Goal: Task Accomplishment & Management: Complete application form

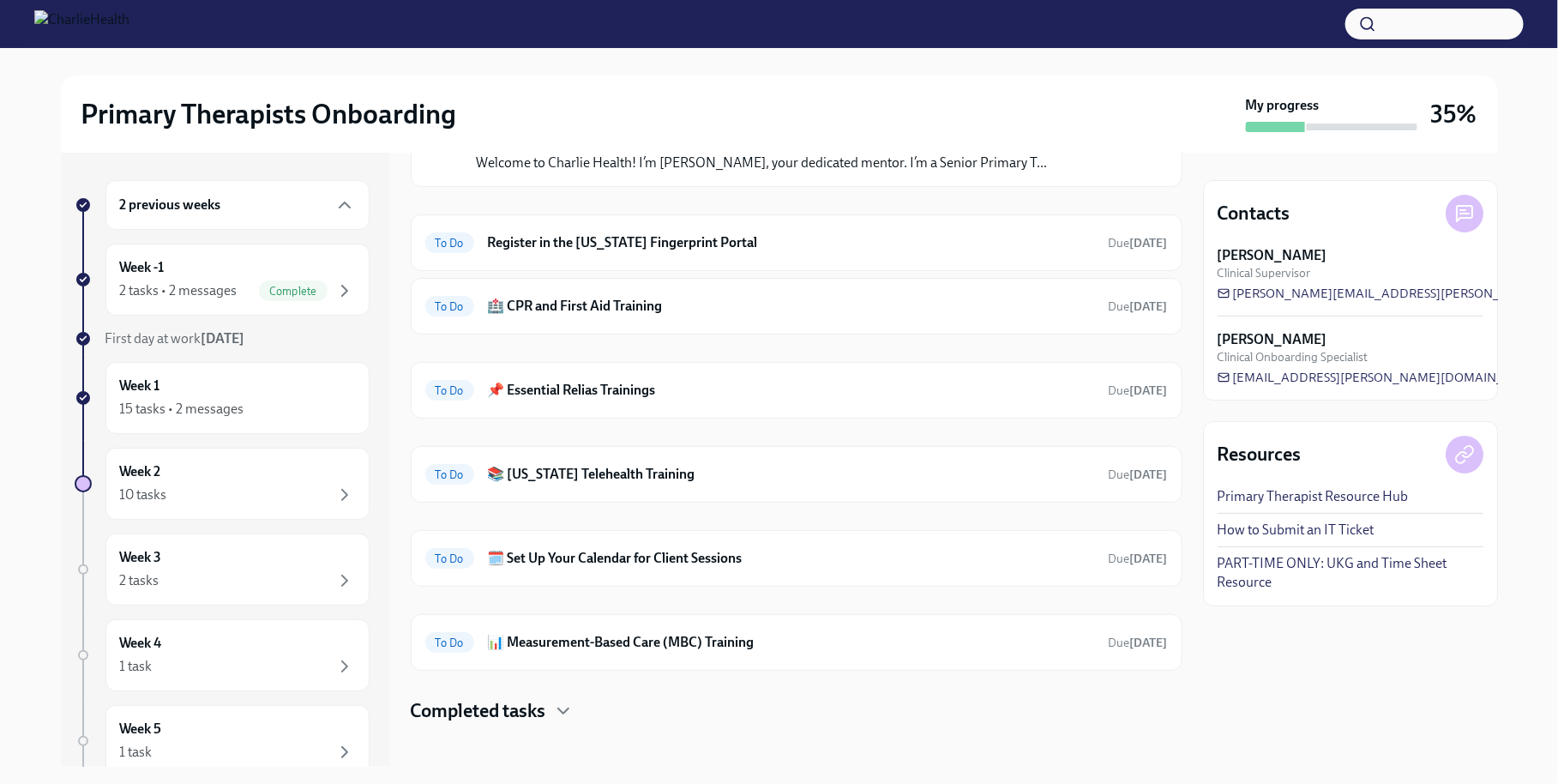
scroll to position [442, 0]
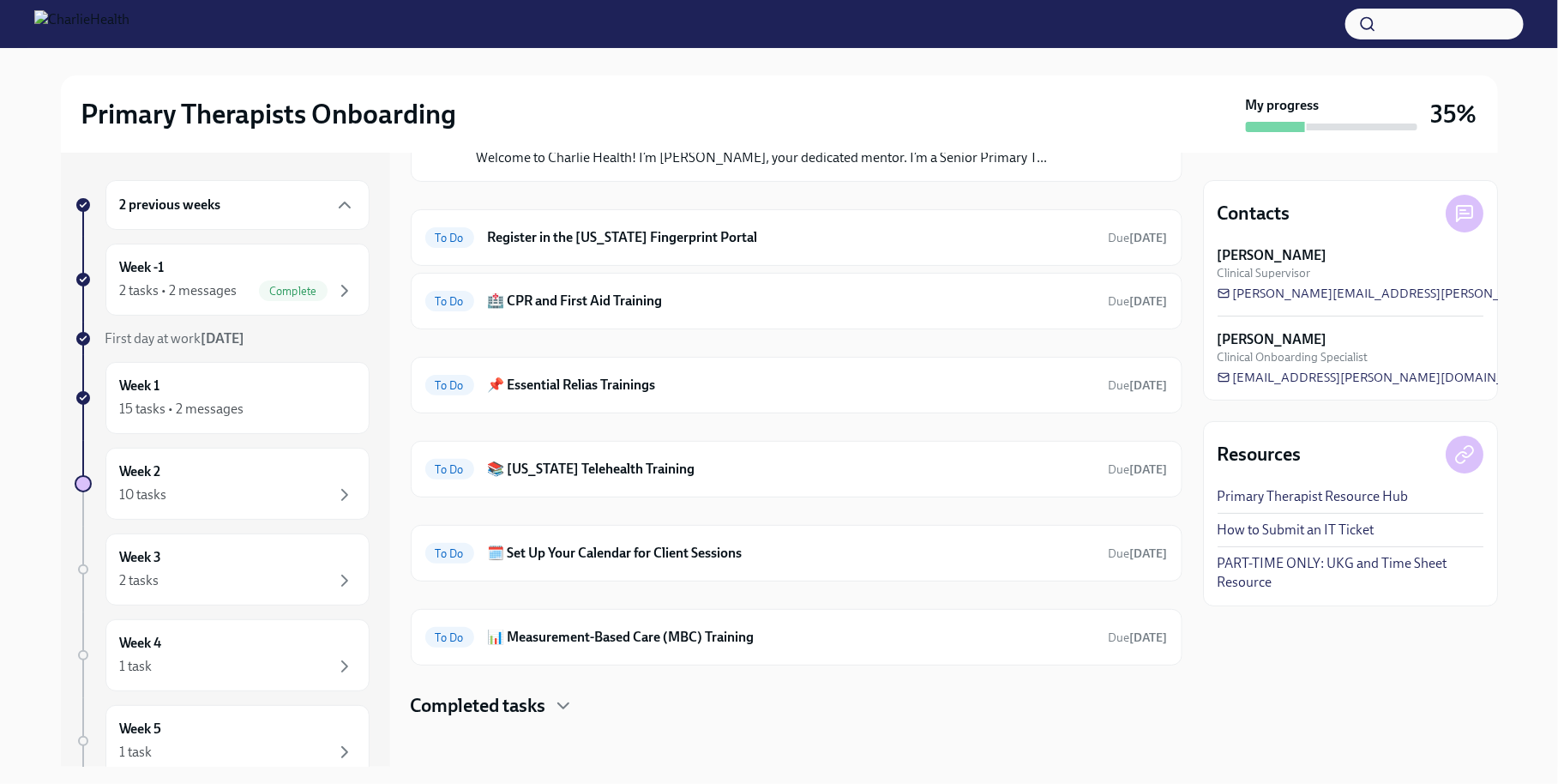
click at [500, 695] on h4 "Completed tasks" at bounding box center [478, 706] width 135 height 26
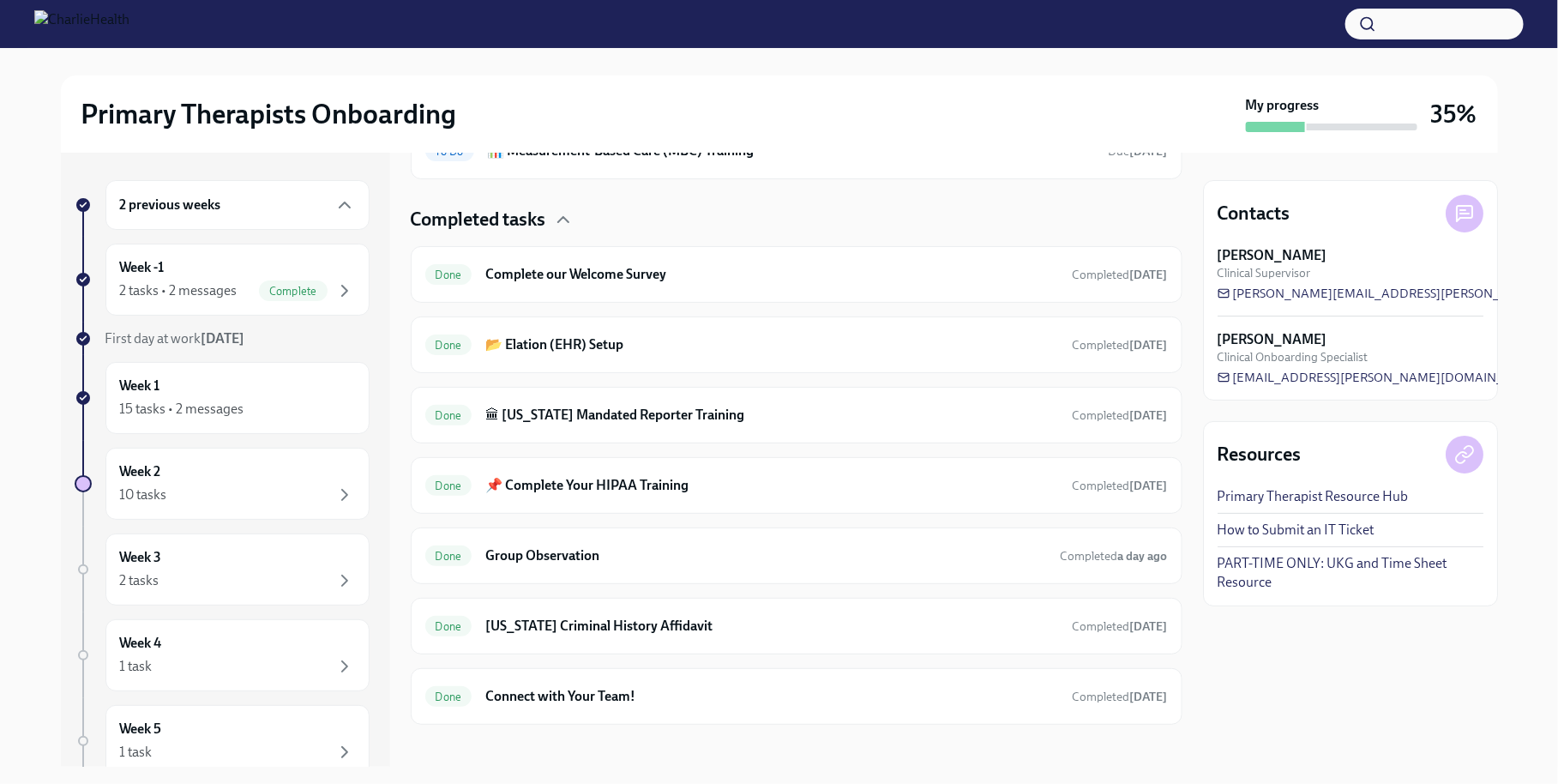
scroll to position [931, 0]
click at [599, 553] on h6 "Group Observation" at bounding box center [765, 553] width 561 height 19
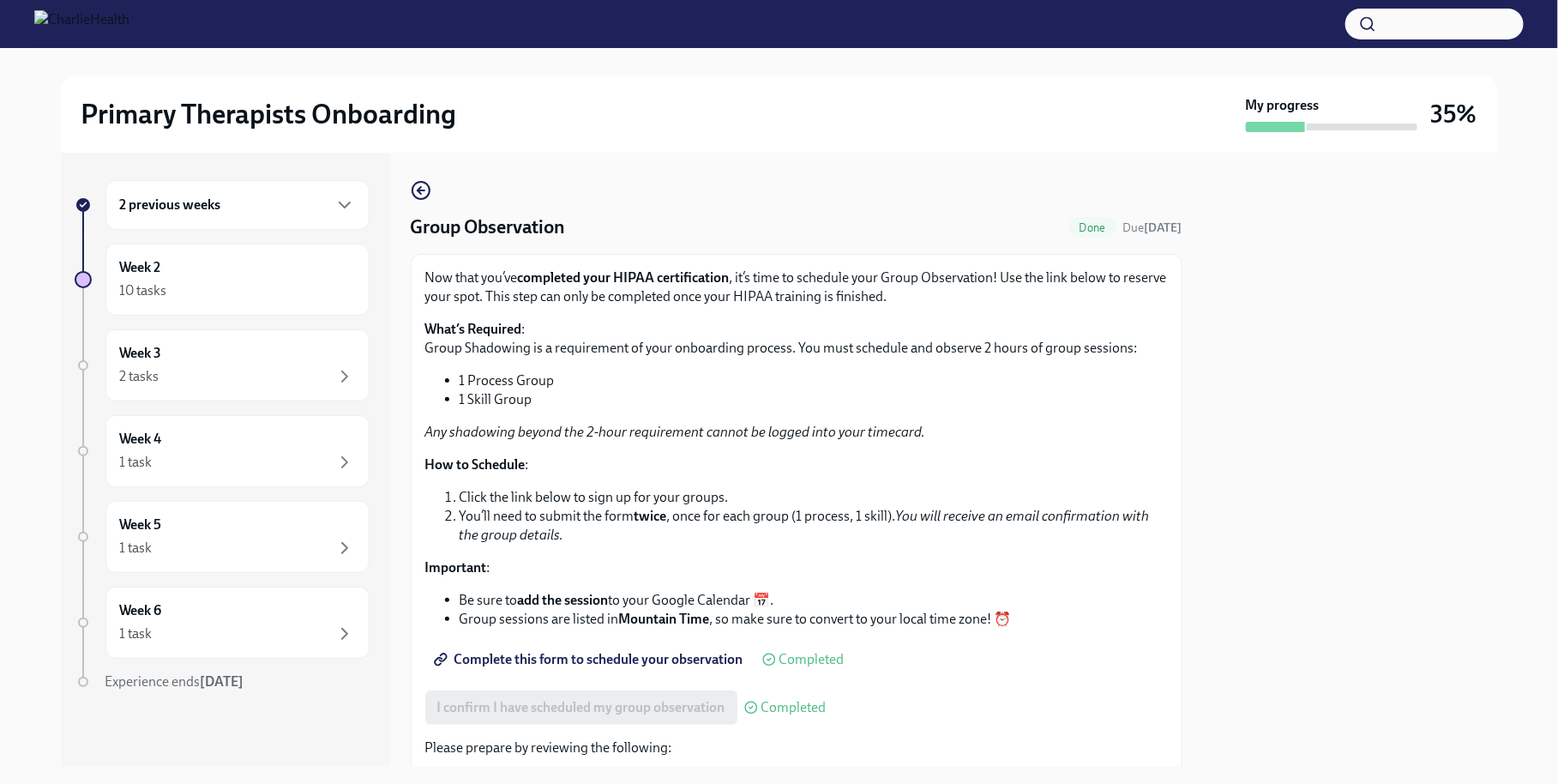
click at [596, 658] on span "Complete this form to schedule your observation" at bounding box center [591, 659] width 306 height 17
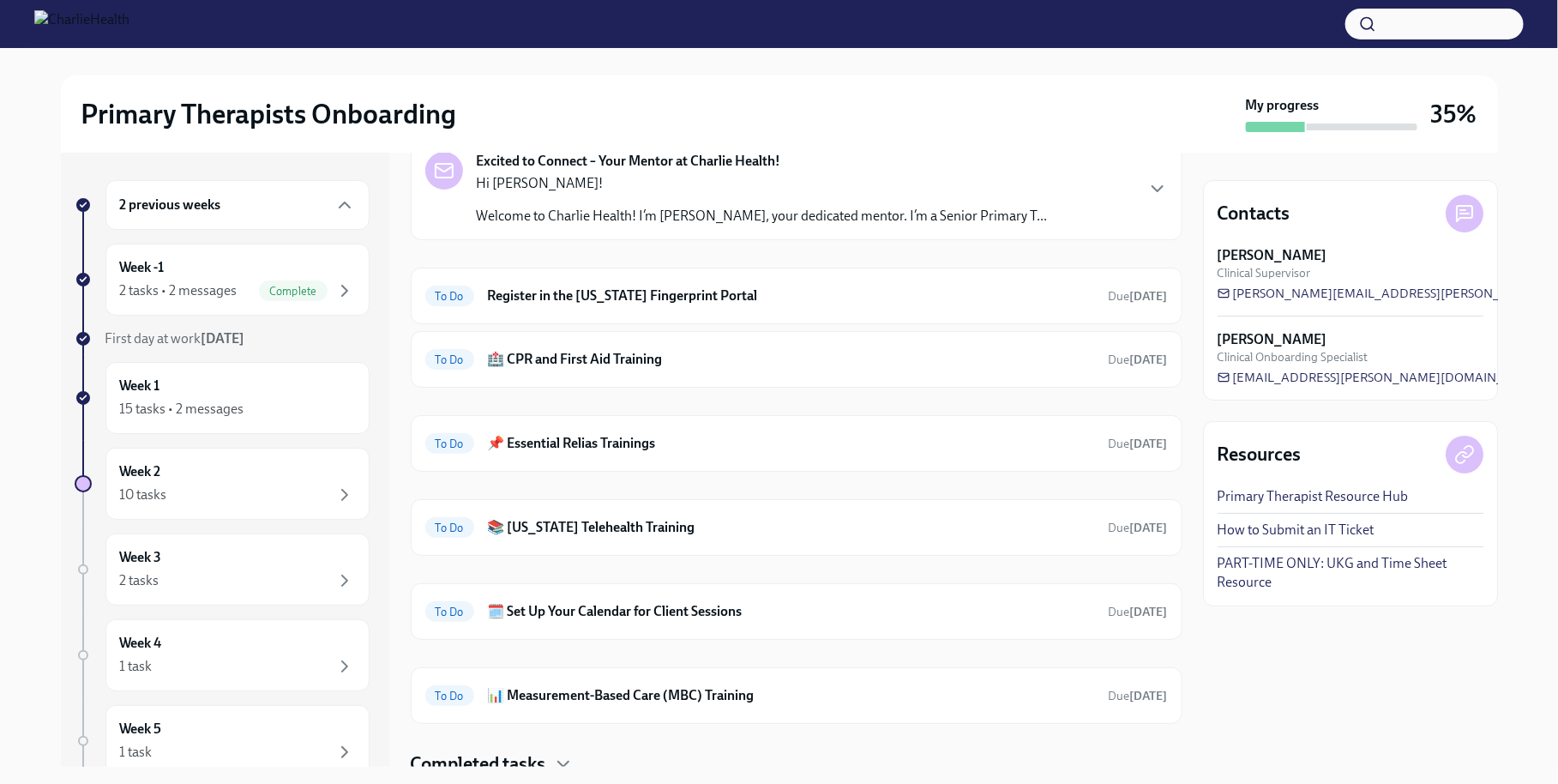
scroll to position [442, 0]
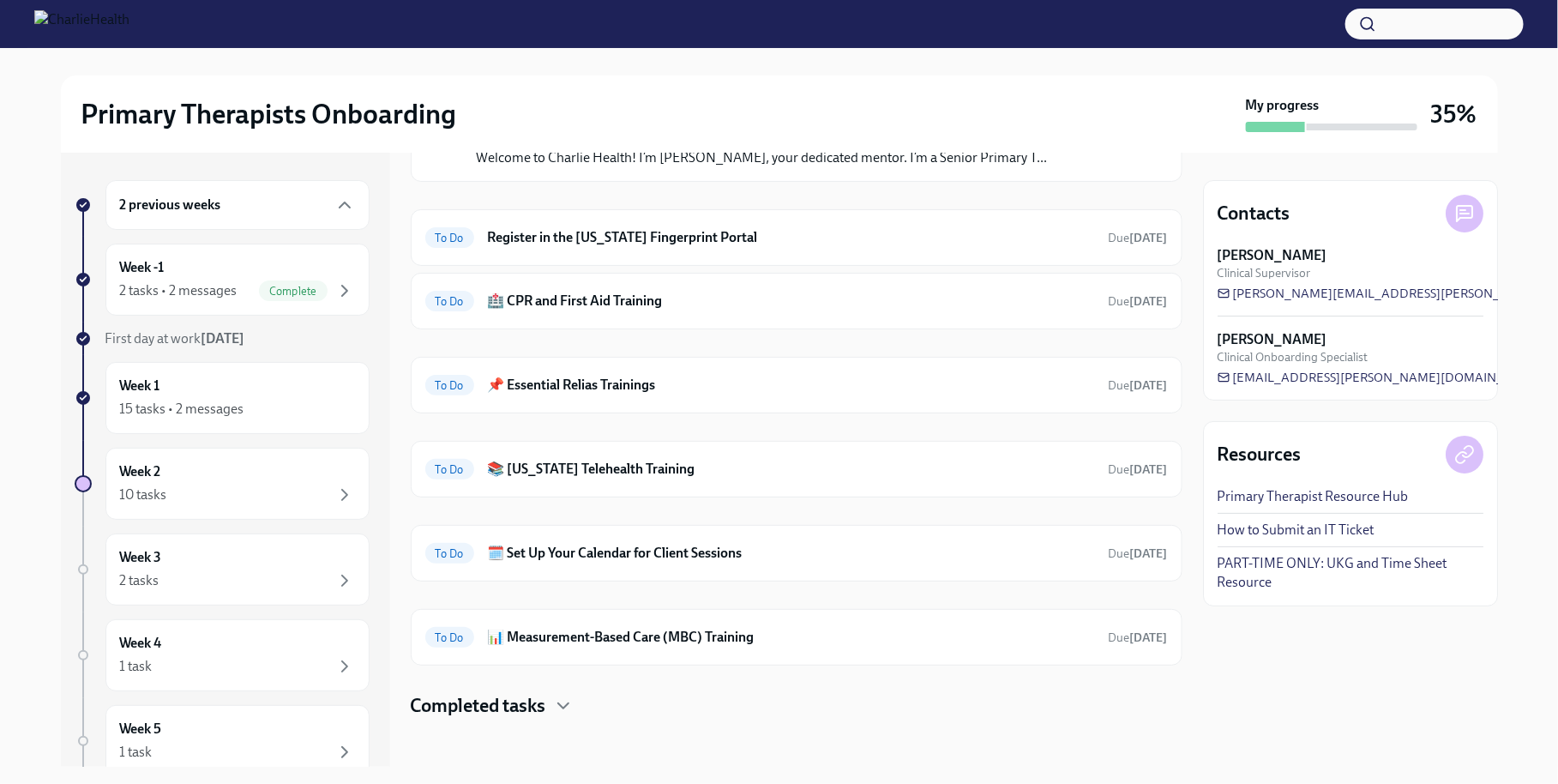
click at [497, 693] on h4 "Completed tasks" at bounding box center [478, 706] width 135 height 26
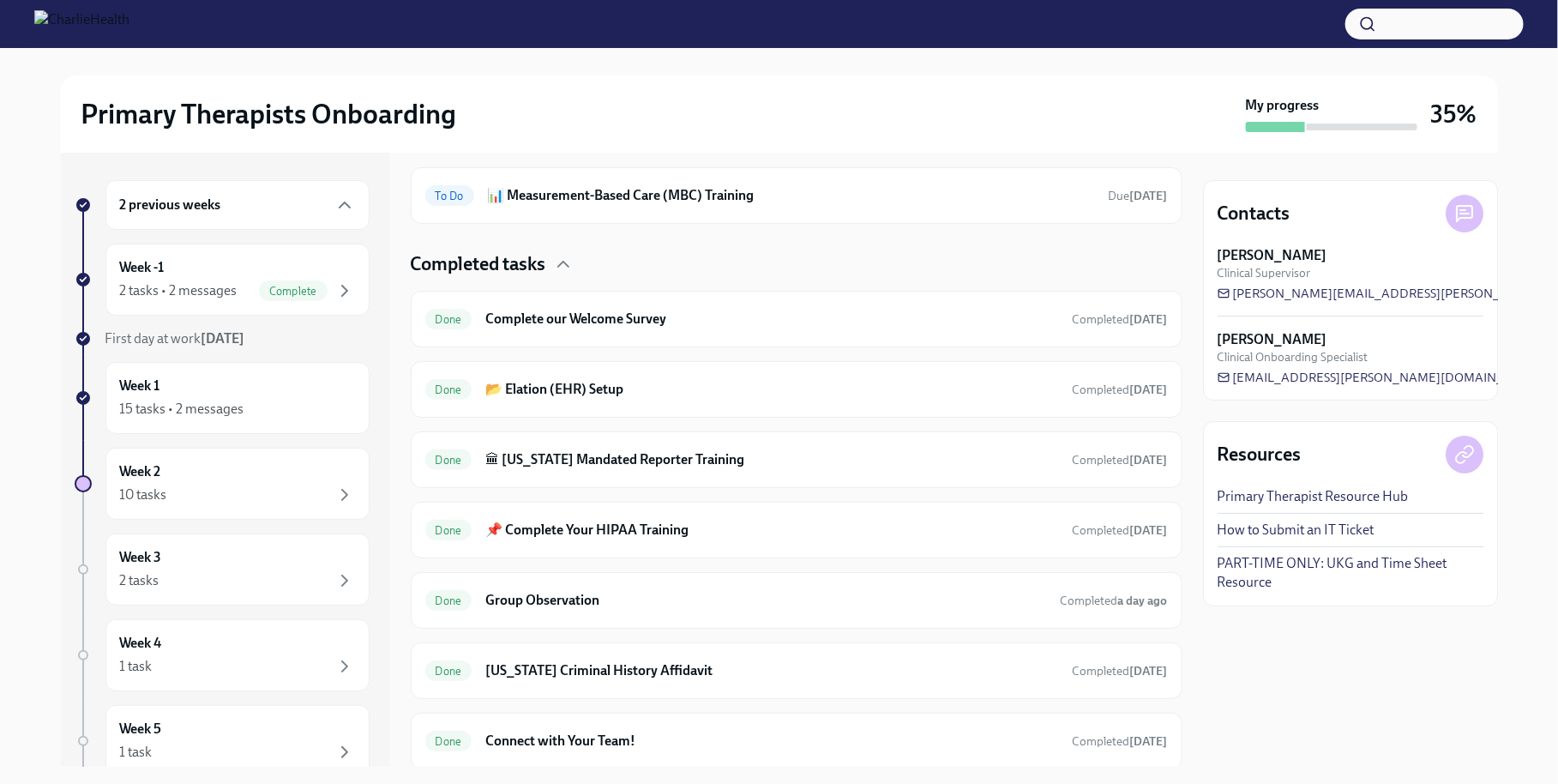
scroll to position [931, 0]
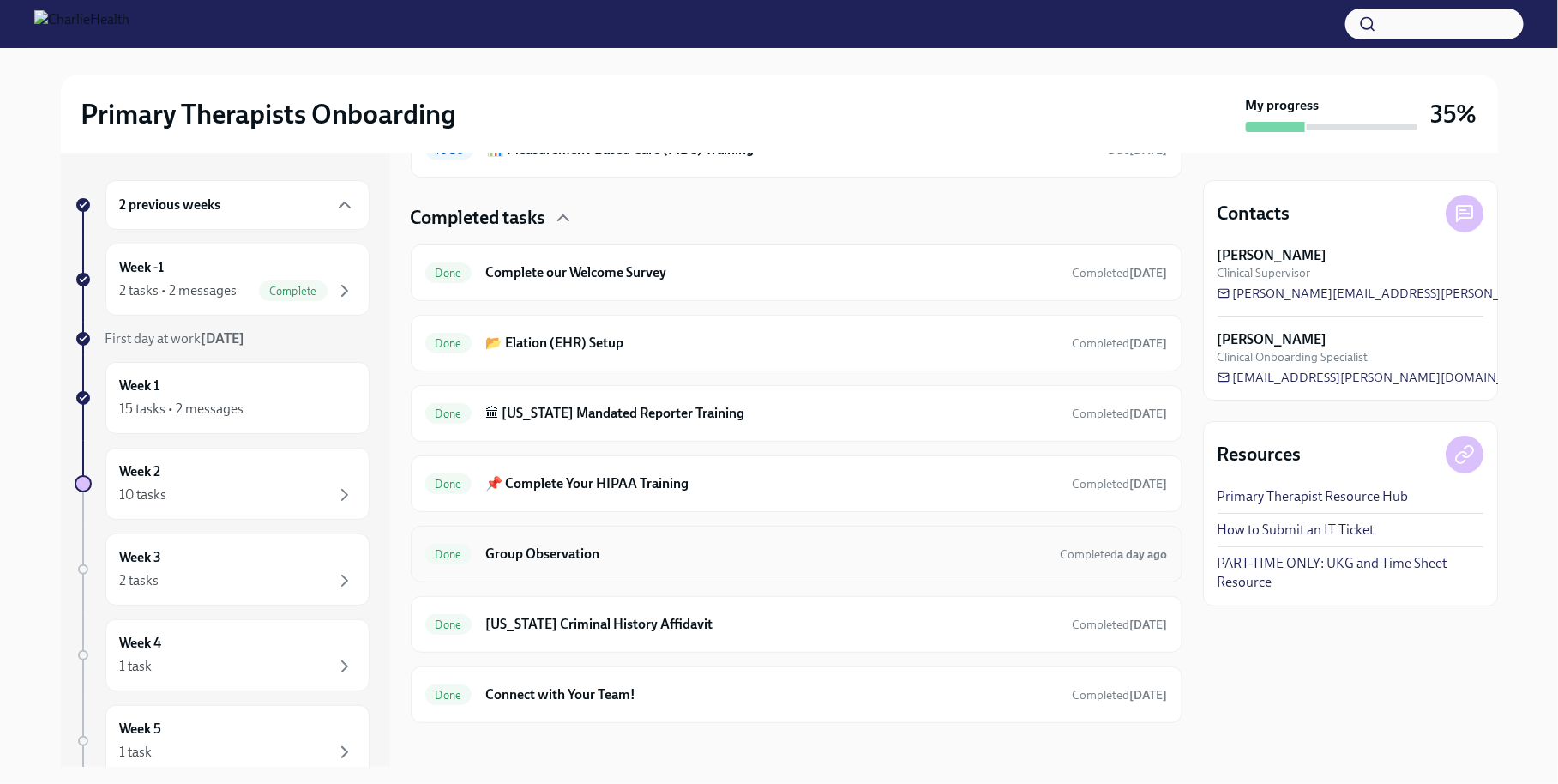
click at [534, 544] on h6 "Group Observation" at bounding box center [765, 553] width 561 height 19
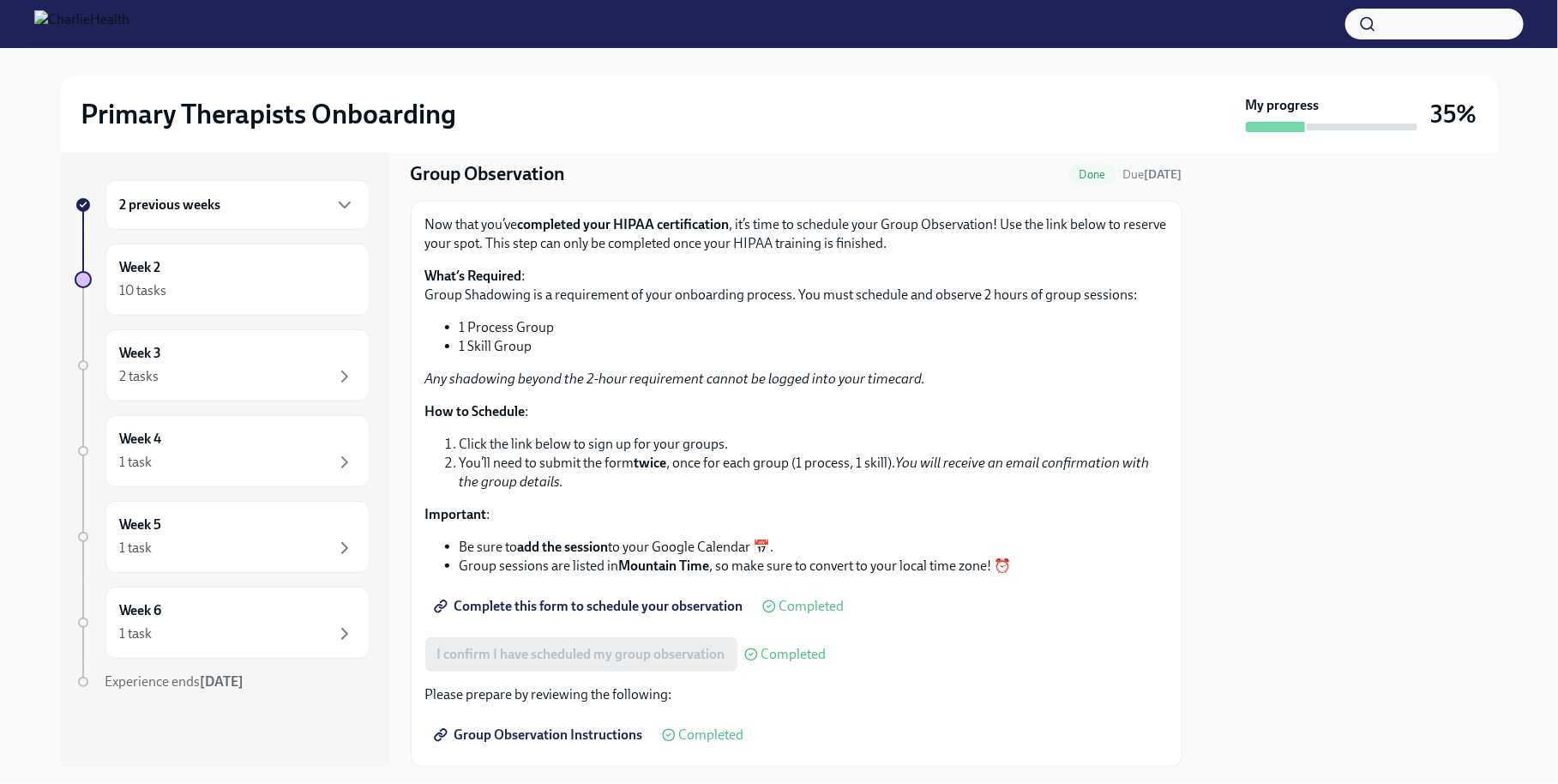
scroll to position [48, 0]
